Goal: Task Accomplishment & Management: Manage account settings

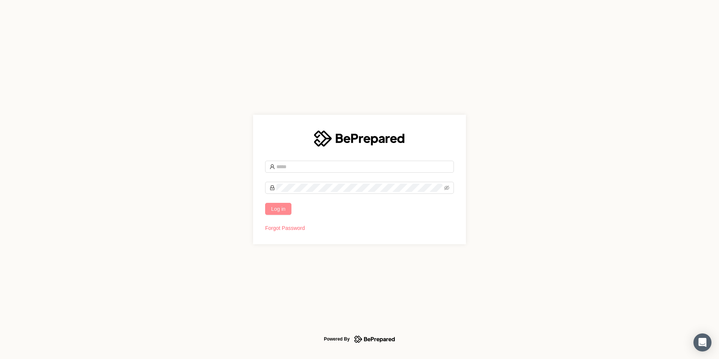
type input "**********"
click at [276, 212] on span "Log in" at bounding box center [278, 209] width 14 height 8
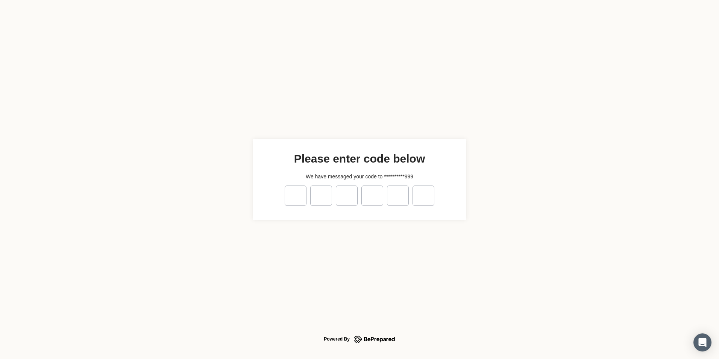
type input "*"
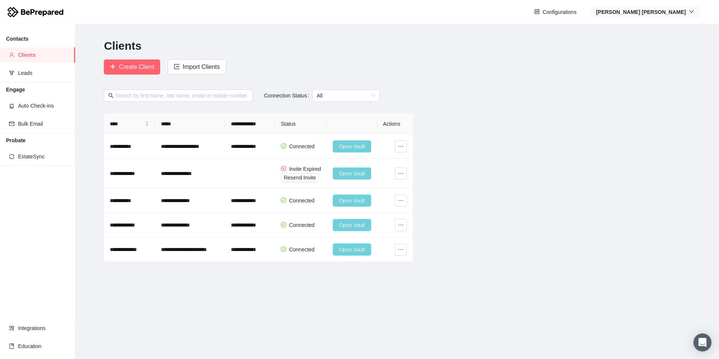
click at [672, 9] on strong "James Quinn" at bounding box center [641, 12] width 90 height 6
click at [673, 29] on span "Profile" at bounding box center [678, 27] width 34 height 8
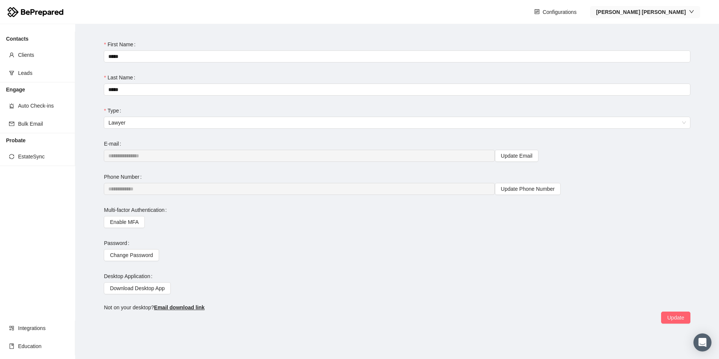
click at [682, 12] on strong "James Quinn" at bounding box center [641, 12] width 90 height 6
click at [671, 38] on span "Company" at bounding box center [678, 39] width 34 height 8
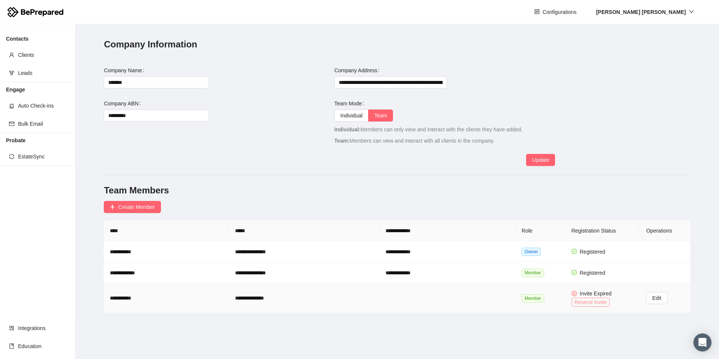
click at [575, 301] on span "Resend Invite" at bounding box center [591, 302] width 32 height 8
click at [652, 295] on span "Edit" at bounding box center [656, 298] width 9 height 8
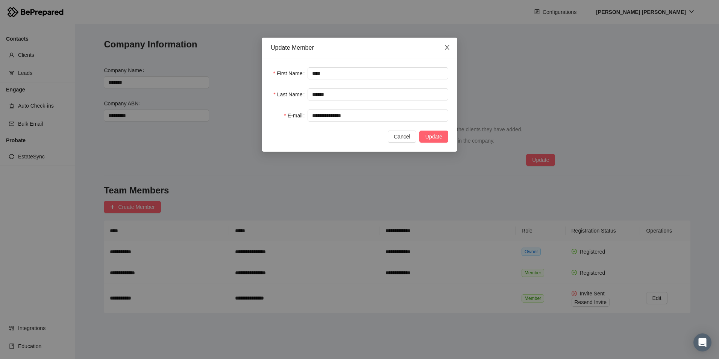
click at [448, 44] on span "Close" at bounding box center [447, 48] width 20 height 20
